Goal: Obtain resource: Obtain resource

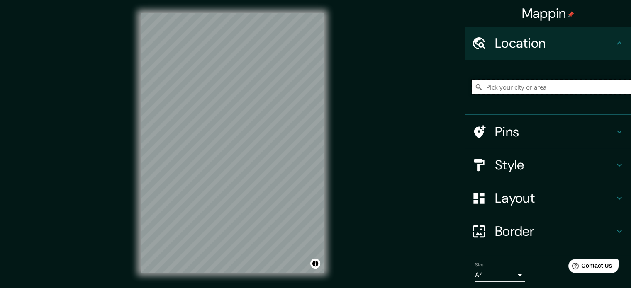
click at [538, 91] on input "Pick your city or area" at bounding box center [551, 87] width 159 height 15
type input "Gazalbide, [GEOGRAPHIC_DATA], [GEOGRAPHIC_DATA], [GEOGRAPHIC_DATA]"
click at [622, 87] on icon "Clear" at bounding box center [624, 87] width 5 height 5
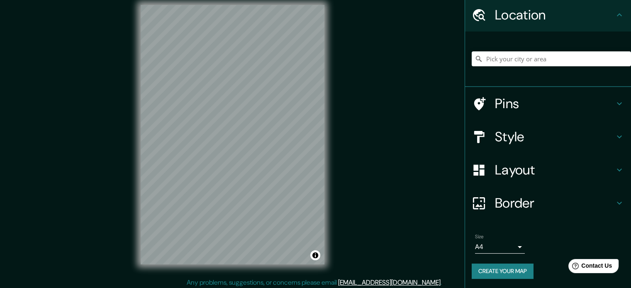
scroll to position [11, 0]
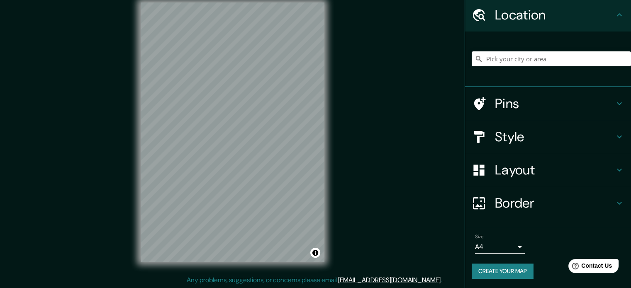
click at [506, 273] on button "Create your map" at bounding box center [503, 271] width 62 height 15
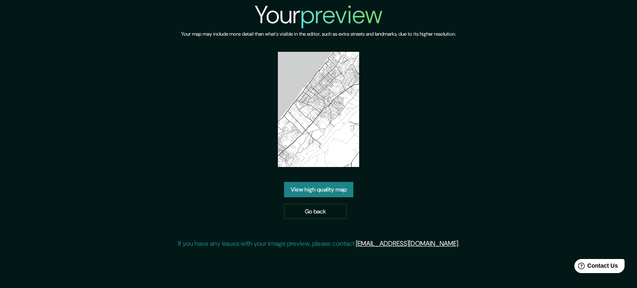
click at [346, 185] on link "View high quality map" at bounding box center [318, 189] width 69 height 15
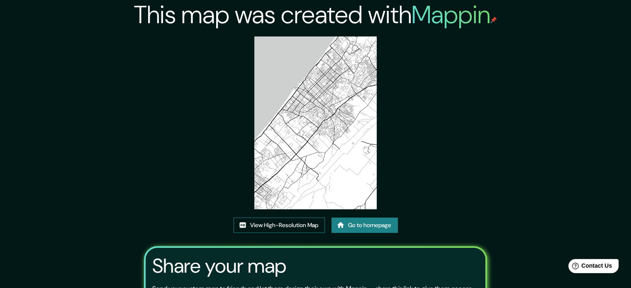
click at [290, 229] on link "View High-Resolution Map" at bounding box center [279, 225] width 91 height 15
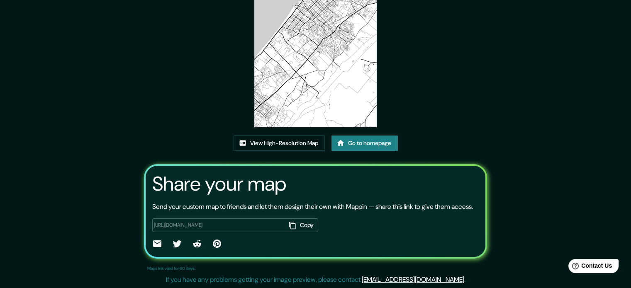
scroll to position [92, 0]
click at [291, 227] on icon "button" at bounding box center [292, 226] width 8 height 8
